Goal: Task Accomplishment & Management: Manage account settings

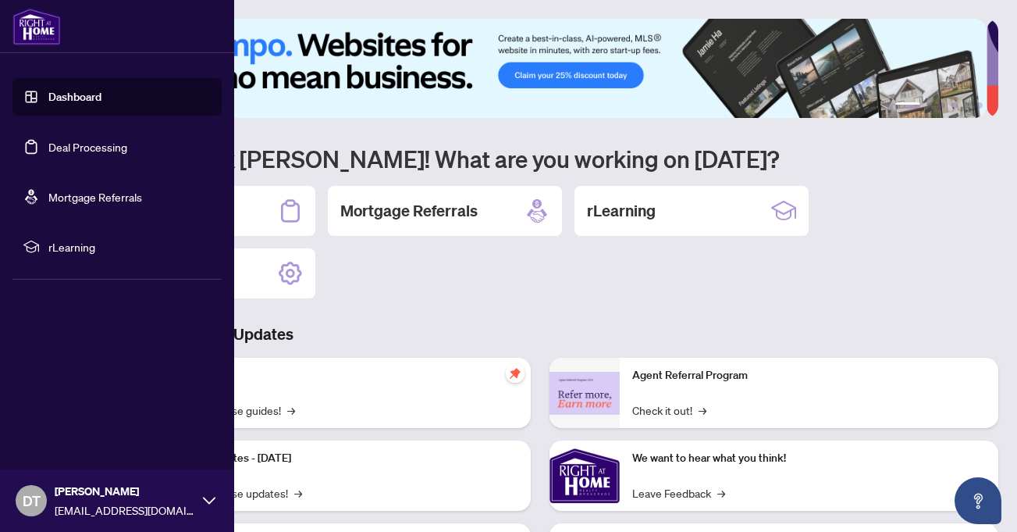
click at [48, 147] on link "Deal Processing" at bounding box center [87, 147] width 79 height 14
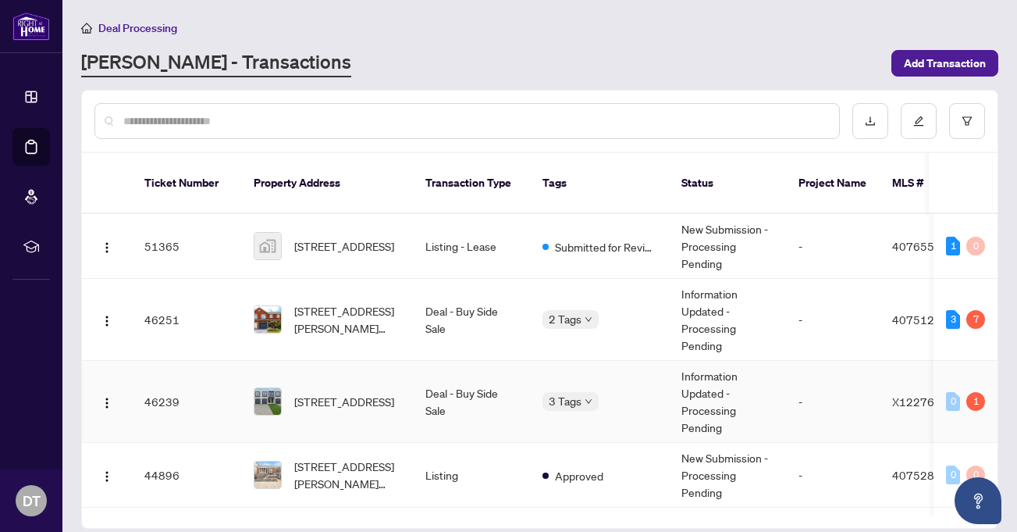
click at [326, 393] on span "[STREET_ADDRESS]" at bounding box center [344, 401] width 100 height 17
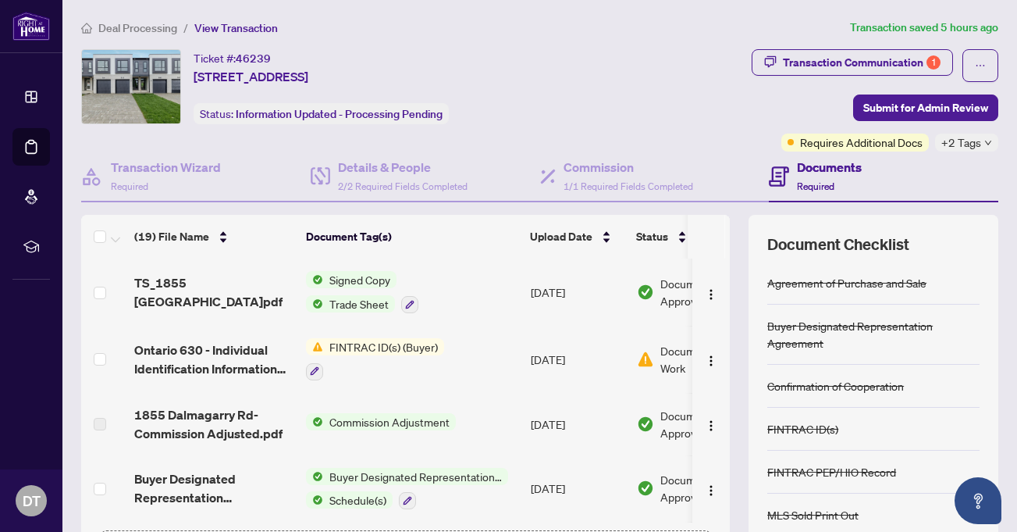
click at [474, 428] on td "Commission Adjustment" at bounding box center [412, 424] width 225 height 62
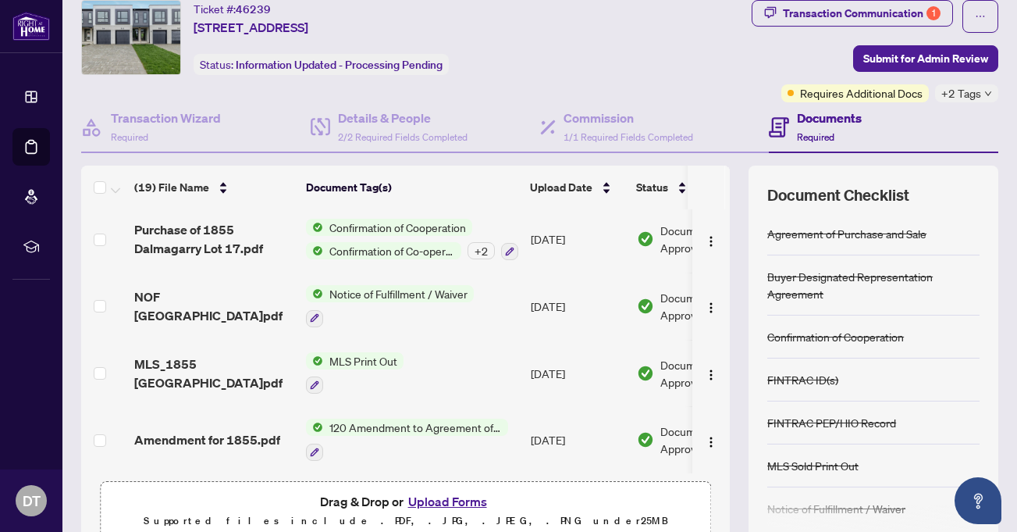
scroll to position [123, 0]
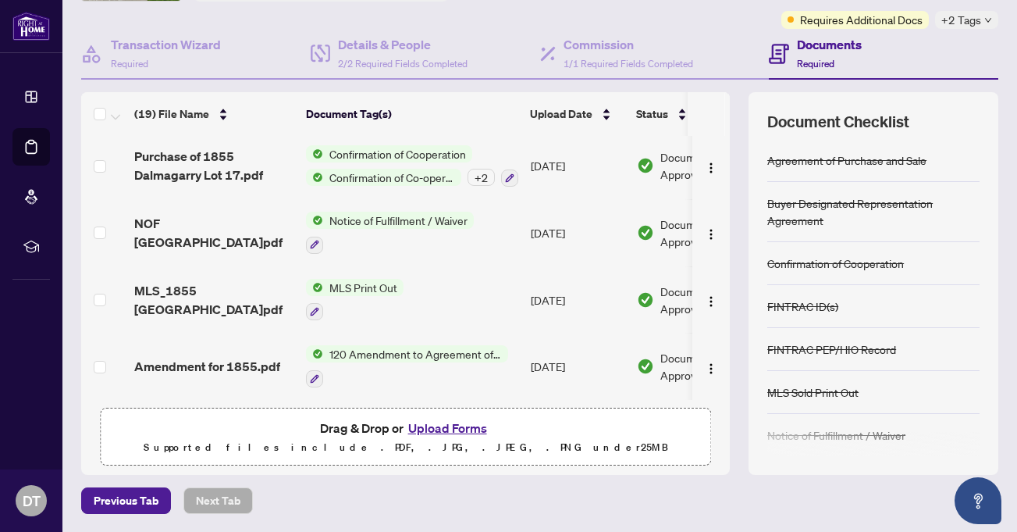
click at [467, 432] on button "Upload Forms" at bounding box center [448, 428] width 88 height 20
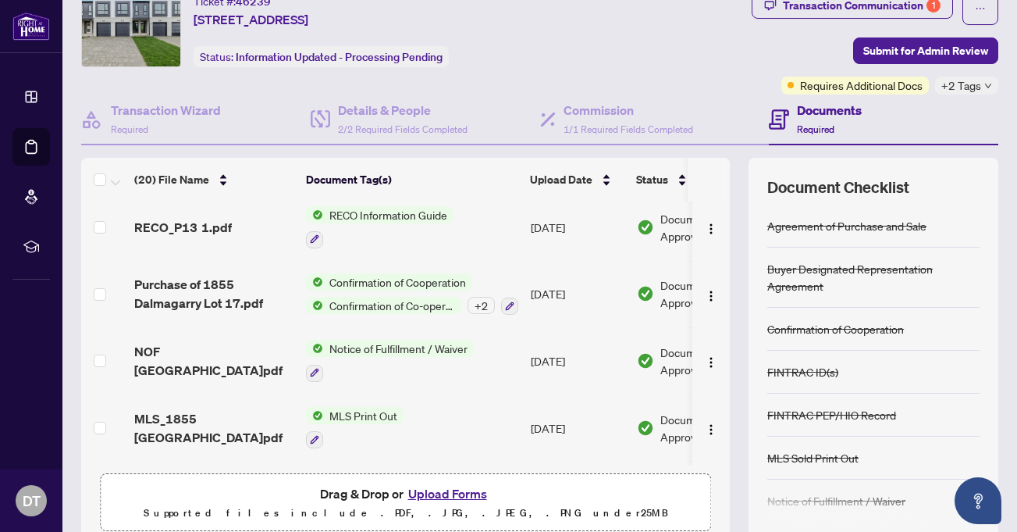
scroll to position [0, 0]
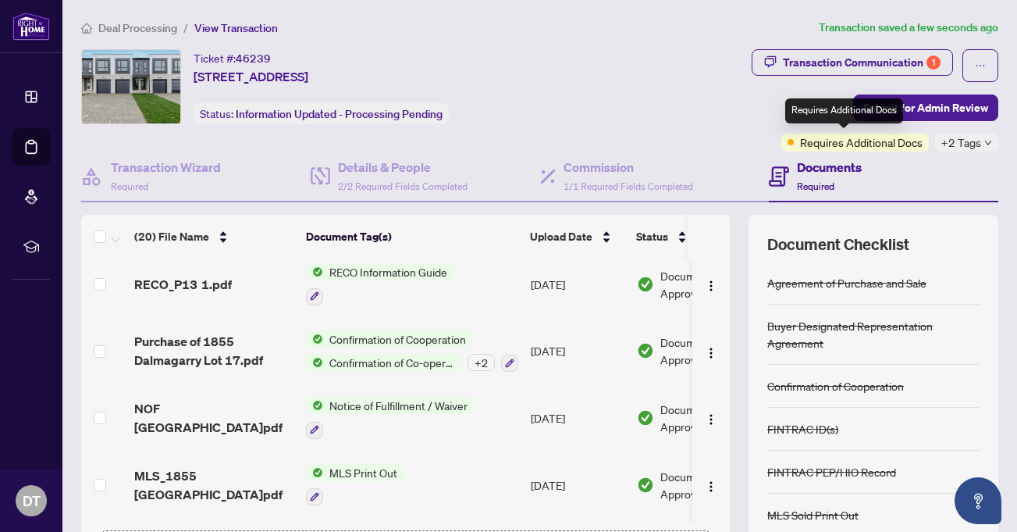
click at [900, 112] on div "Requires Additional Docs" at bounding box center [845, 110] width 118 height 25
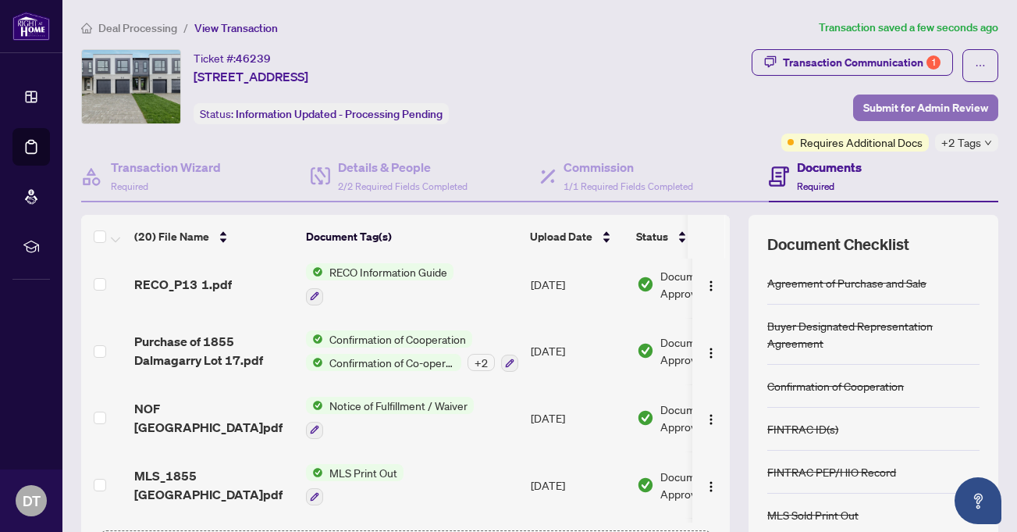
click at [920, 105] on span "Submit for Admin Review" at bounding box center [926, 107] width 125 height 25
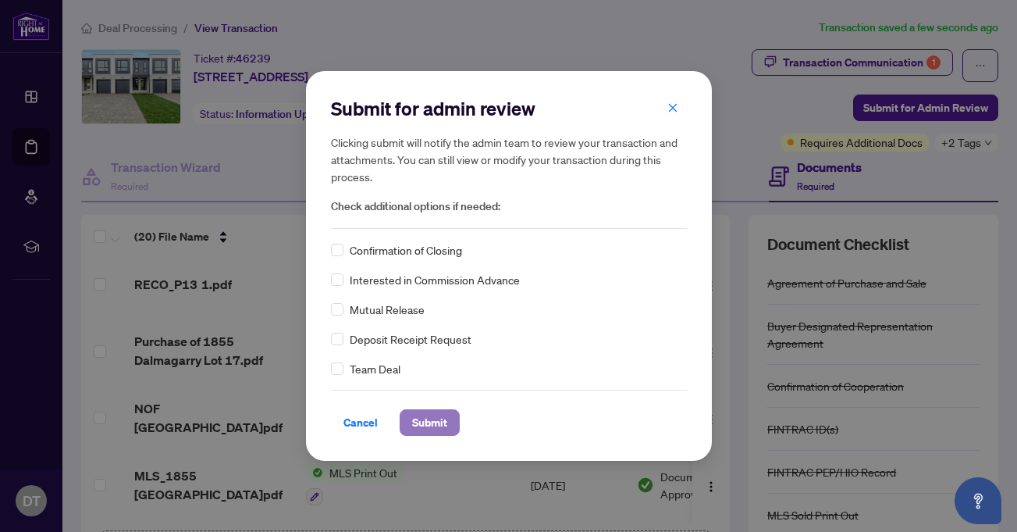
click at [415, 421] on span "Submit" at bounding box center [429, 422] width 35 height 25
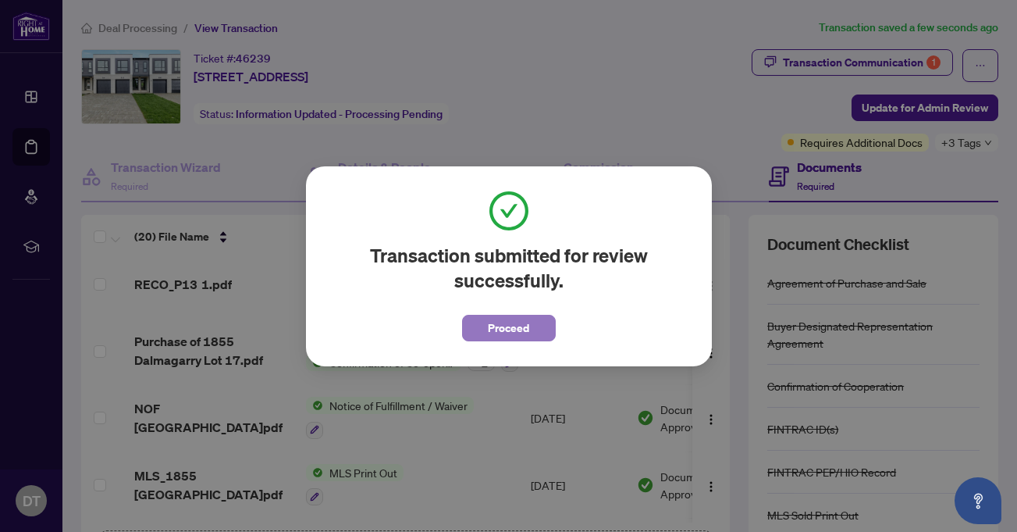
click at [522, 329] on span "Proceed" at bounding box center [508, 327] width 41 height 25
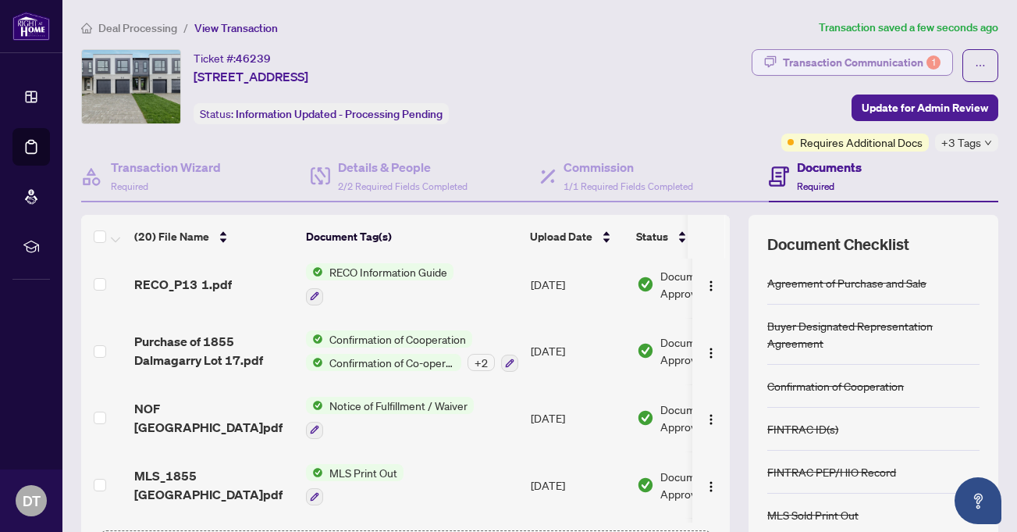
click at [844, 60] on div "Transaction Communication 1" at bounding box center [862, 62] width 158 height 25
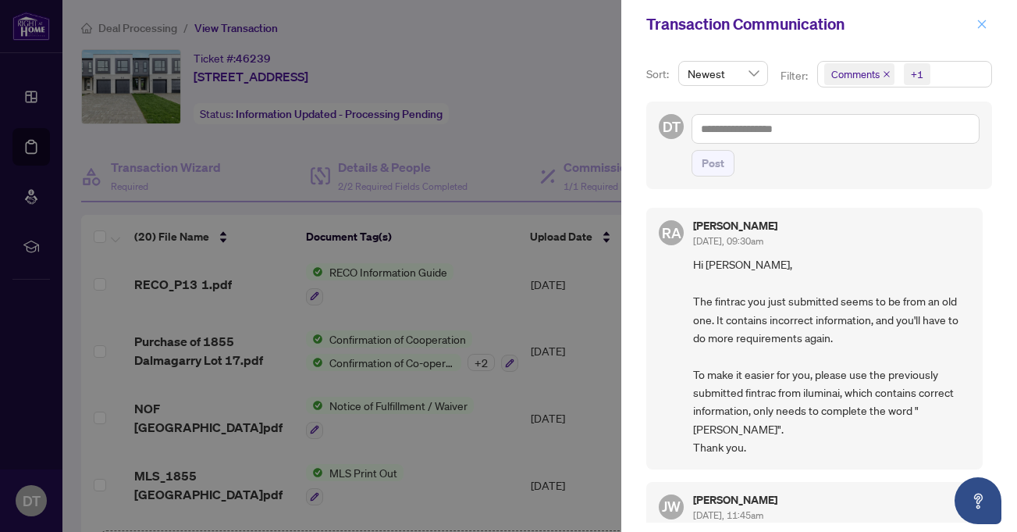
click at [986, 27] on icon "close" at bounding box center [982, 24] width 11 height 11
